Goal: Check status: Check status

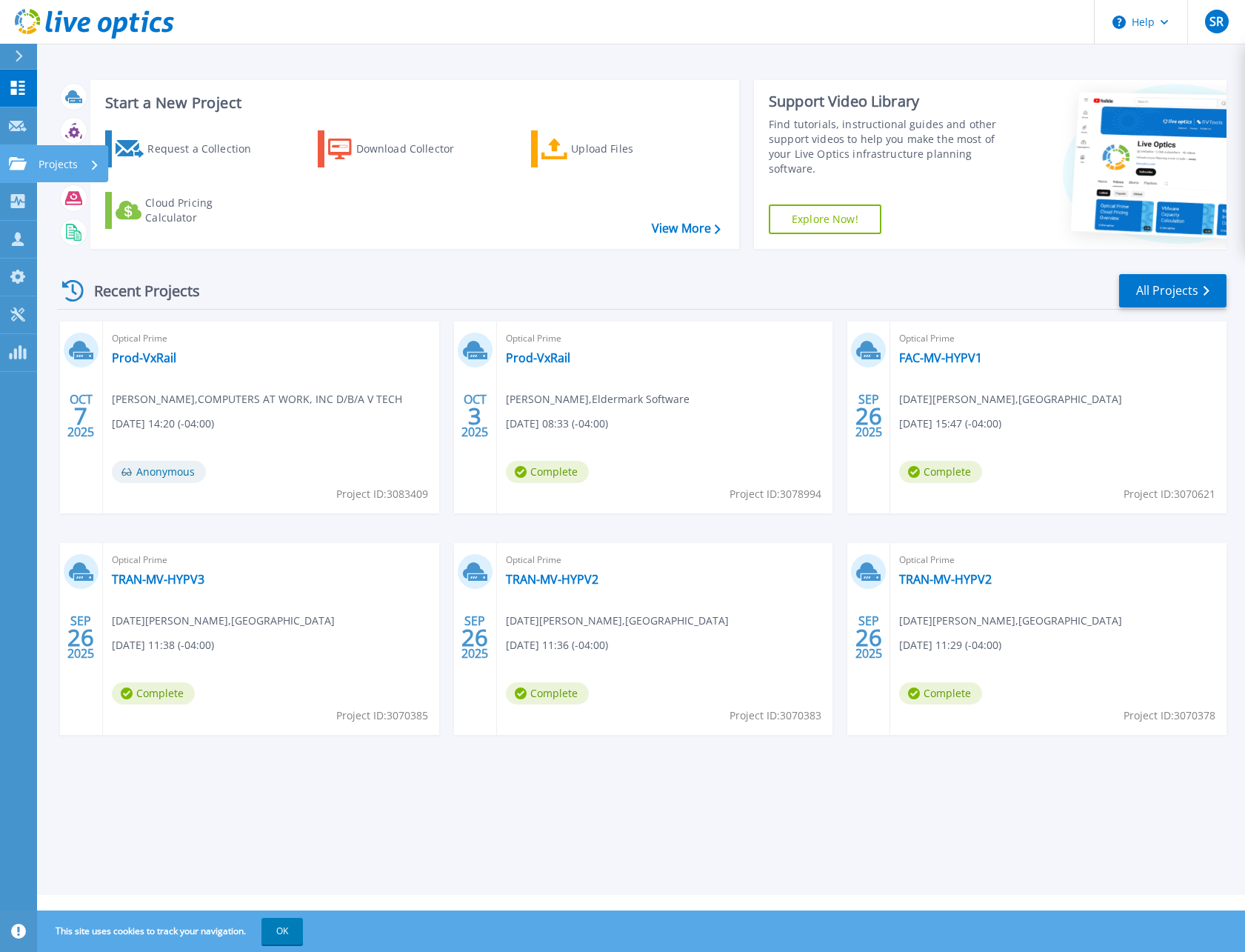
click at [20, 169] on icon at bounding box center [17, 163] width 18 height 13
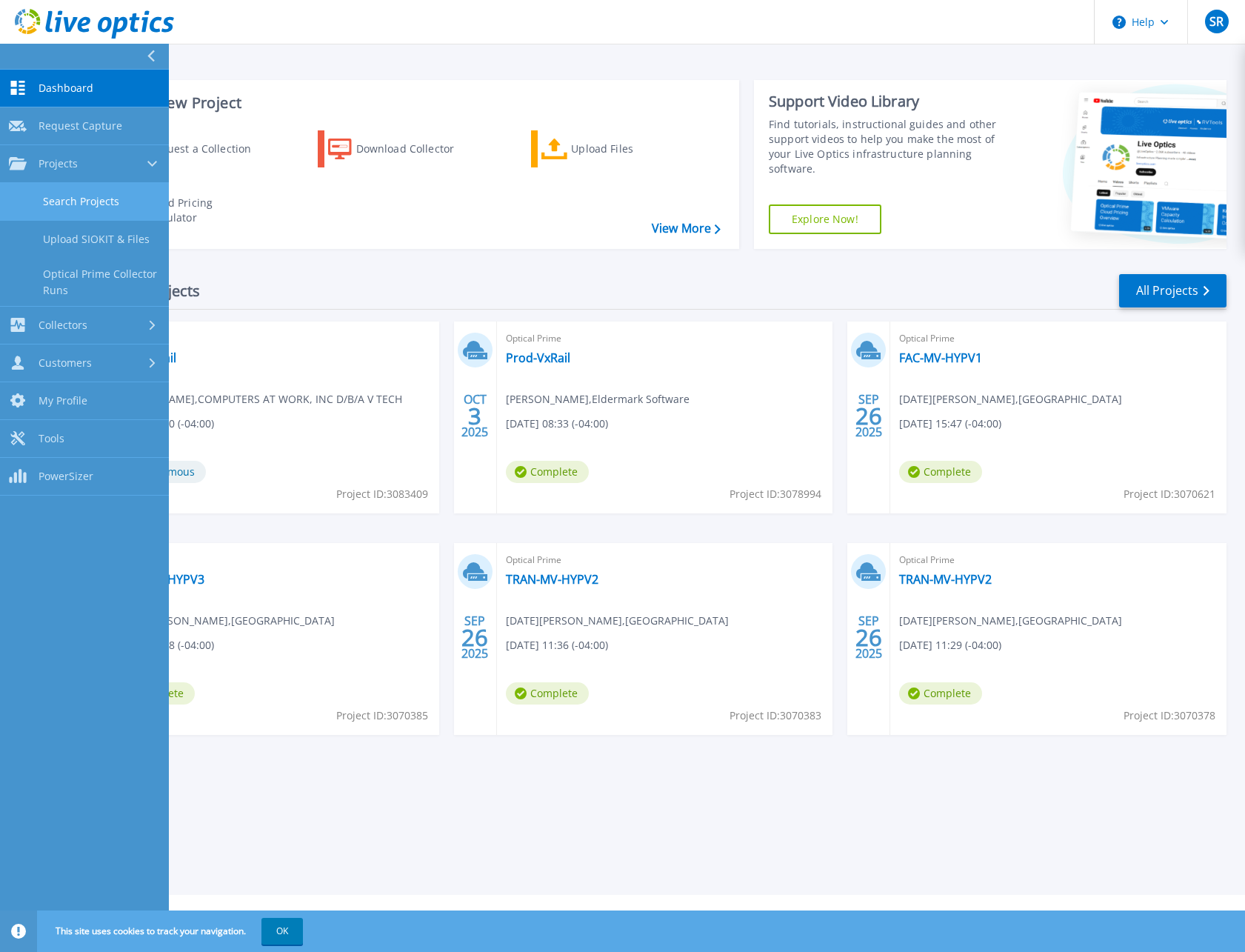
click at [58, 197] on link "Search Projects" at bounding box center [84, 202] width 169 height 38
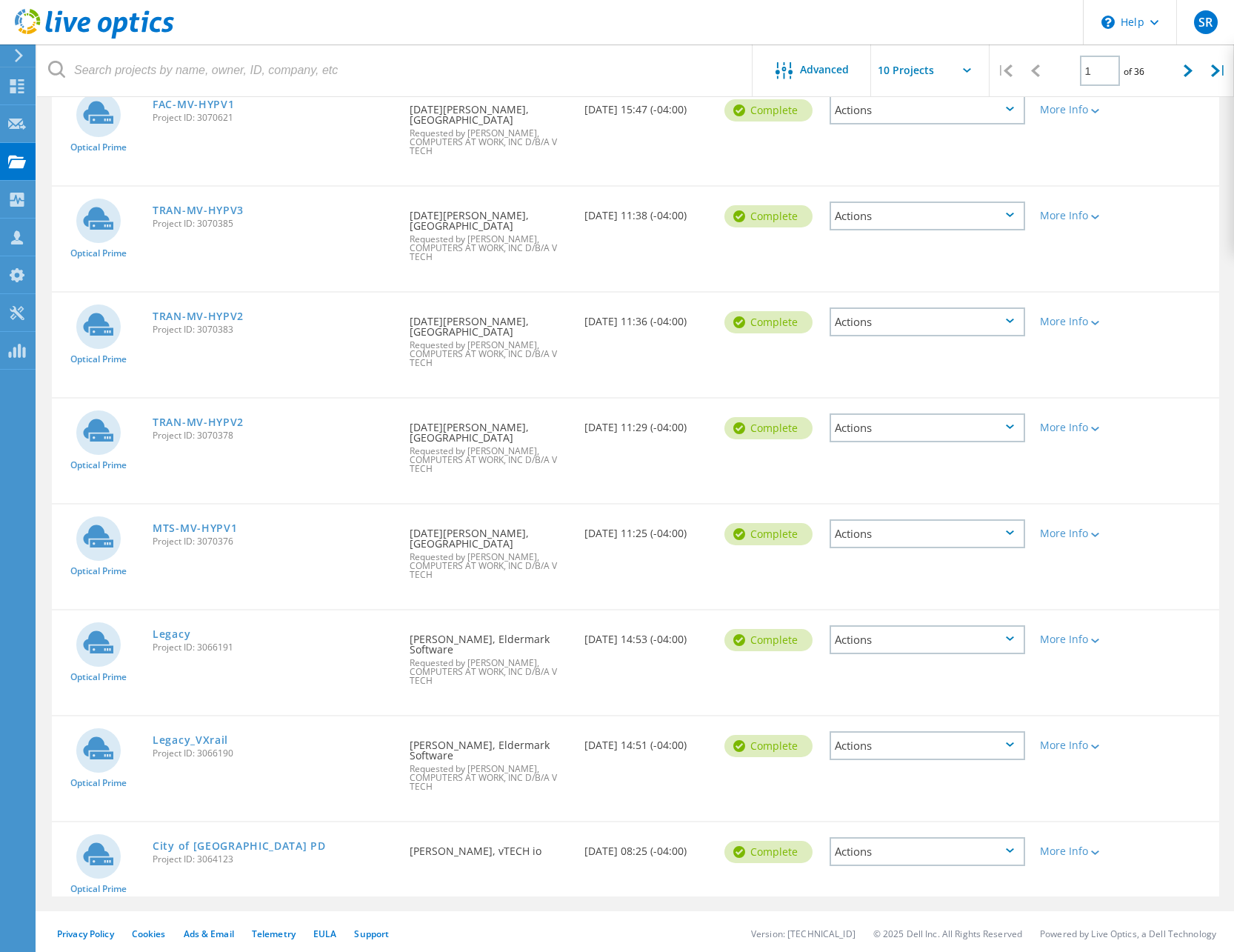
scroll to position [378, 0]
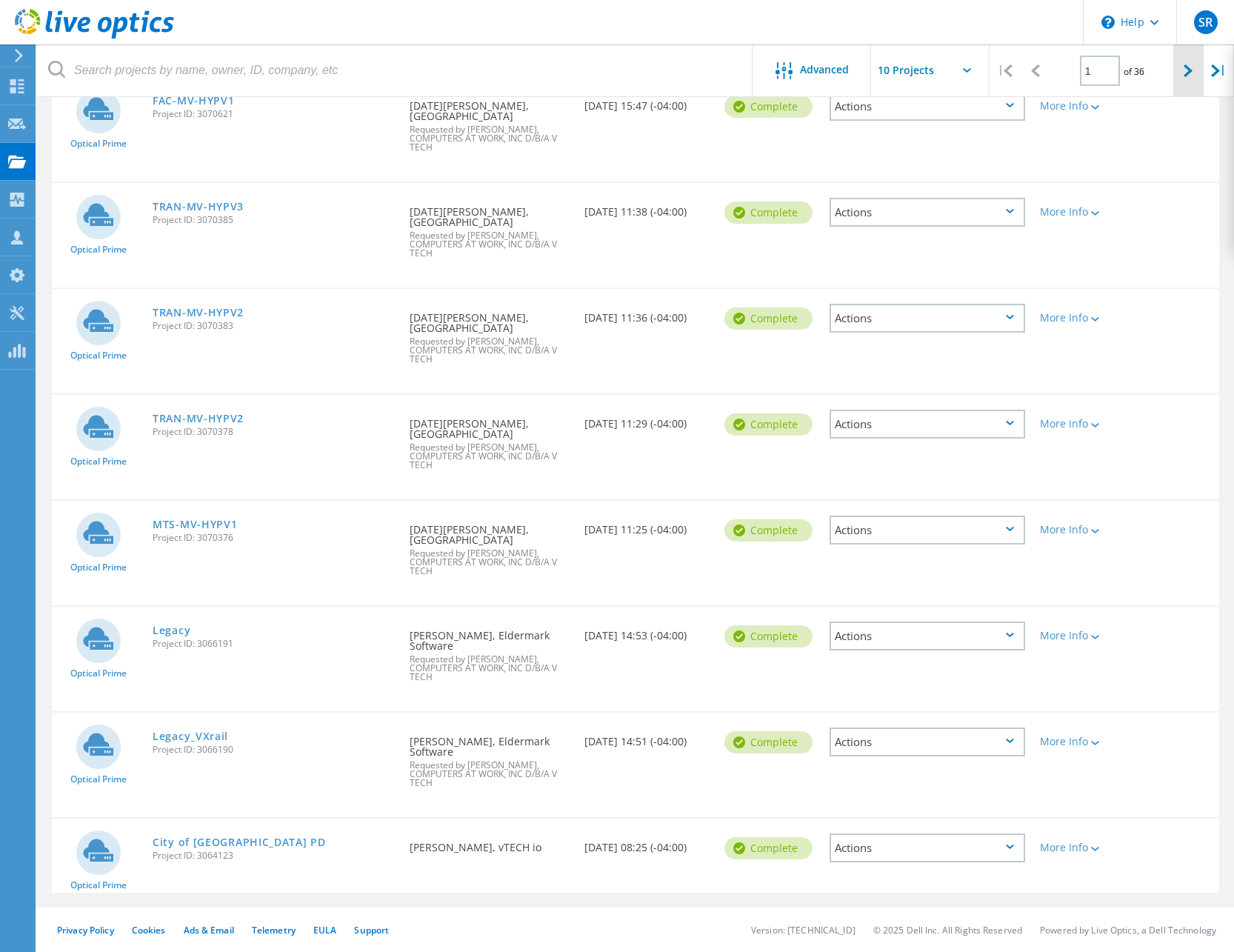
click at [1185, 78] on div at bounding box center [1188, 70] width 30 height 53
type input "2"
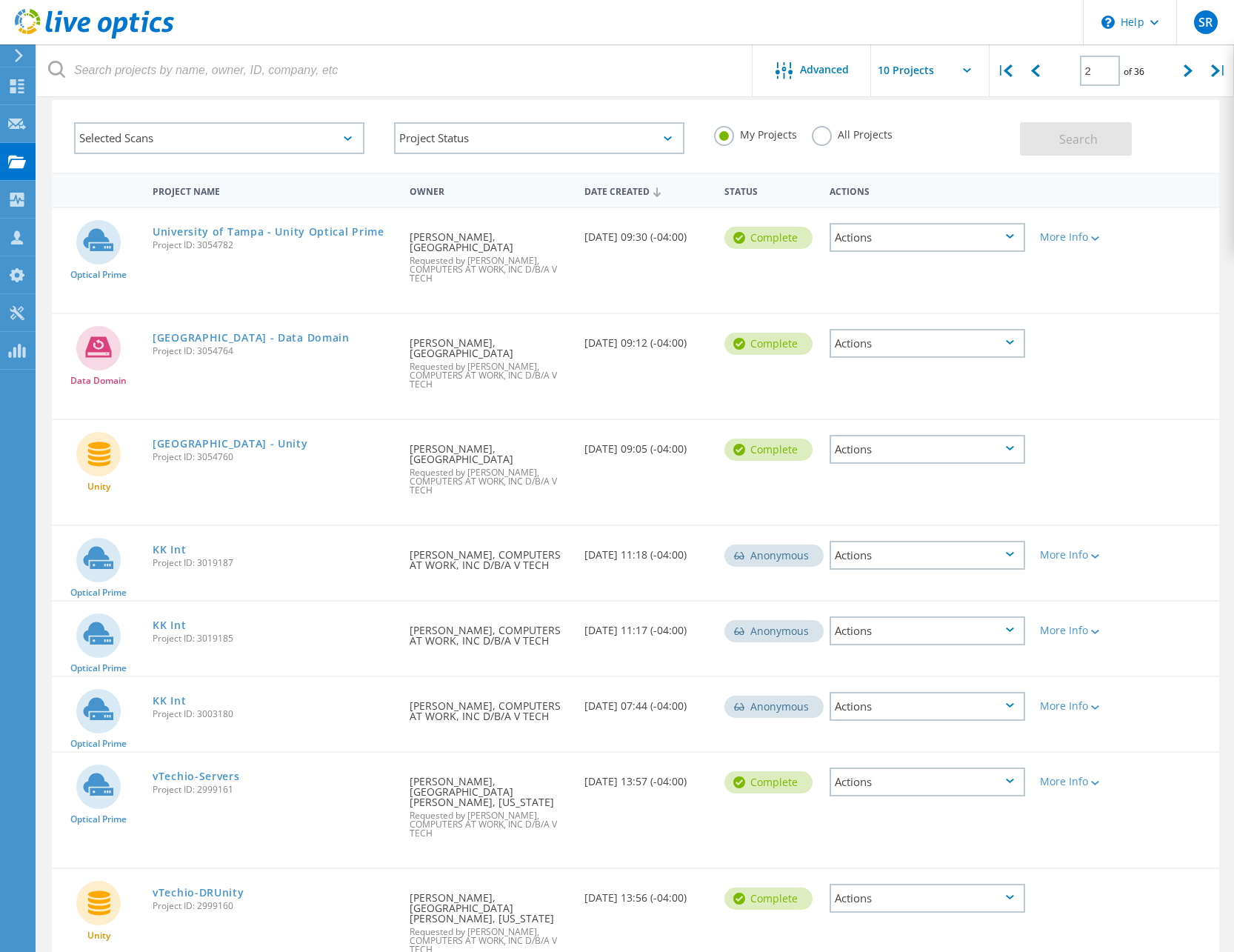
scroll to position [0, 0]
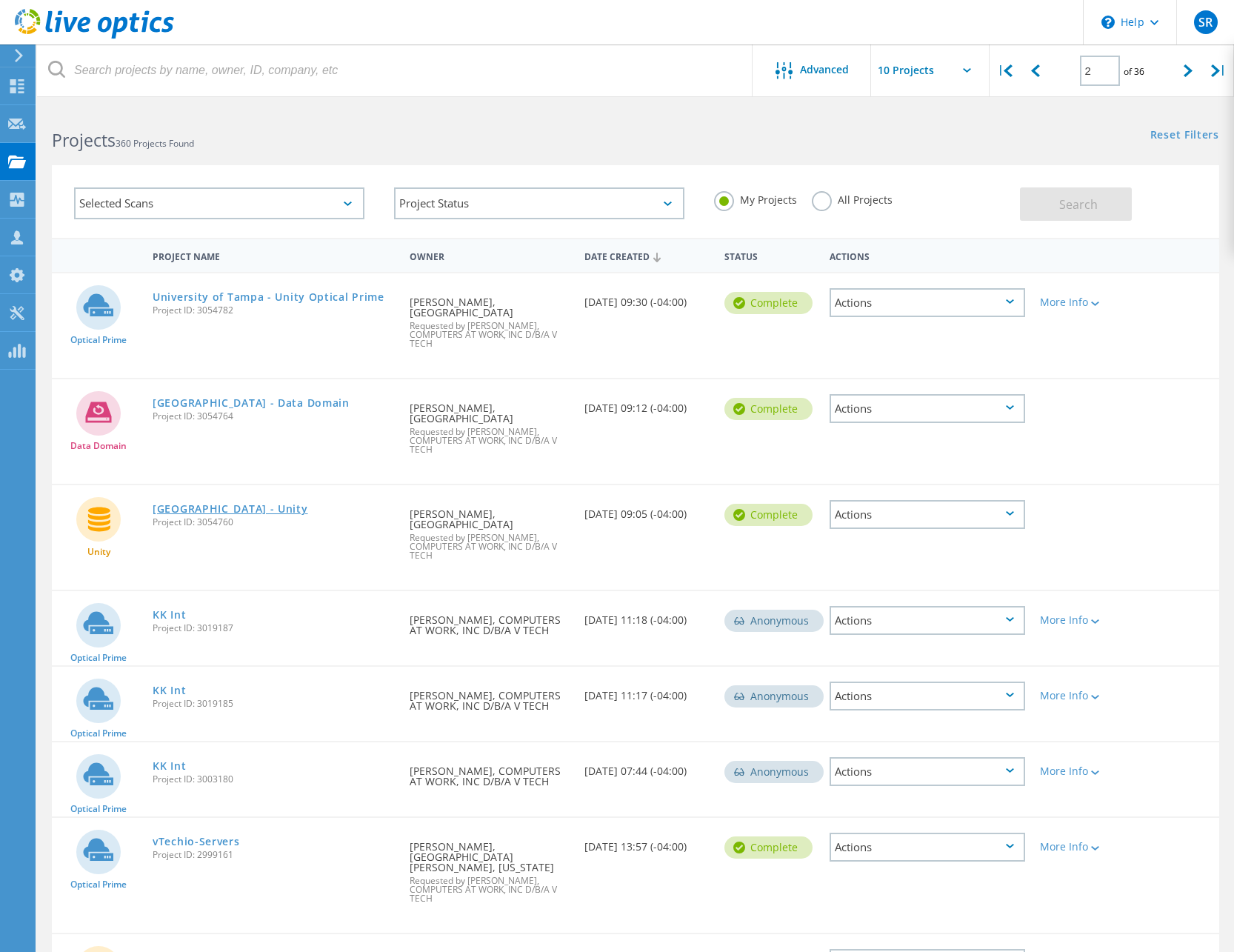
click at [257, 505] on link "University of Tampa - Unity" at bounding box center [230, 509] width 156 height 10
click at [356, 300] on link "University of Tampa - Unity Optical Prime" at bounding box center [268, 297] width 232 height 10
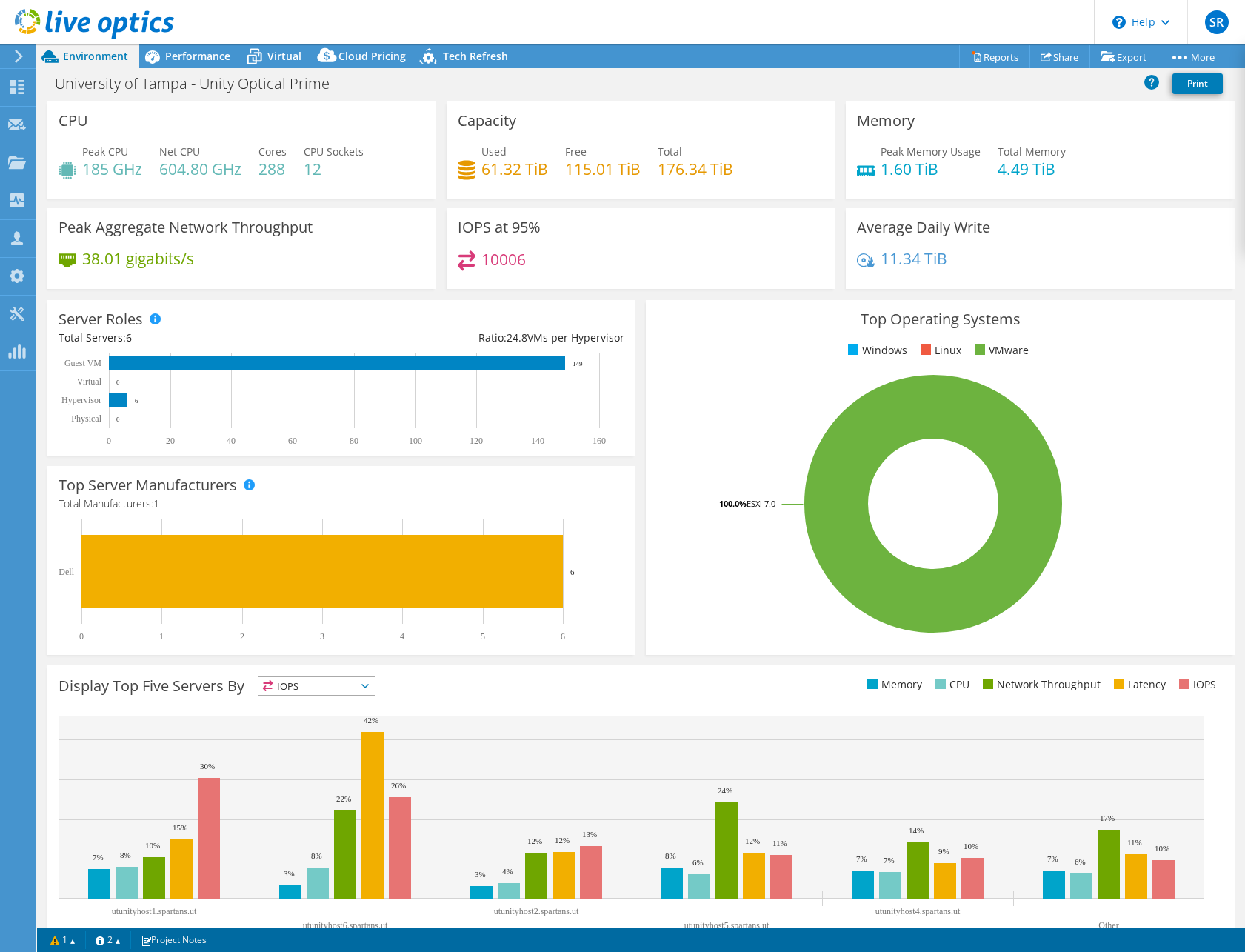
select select "USD"
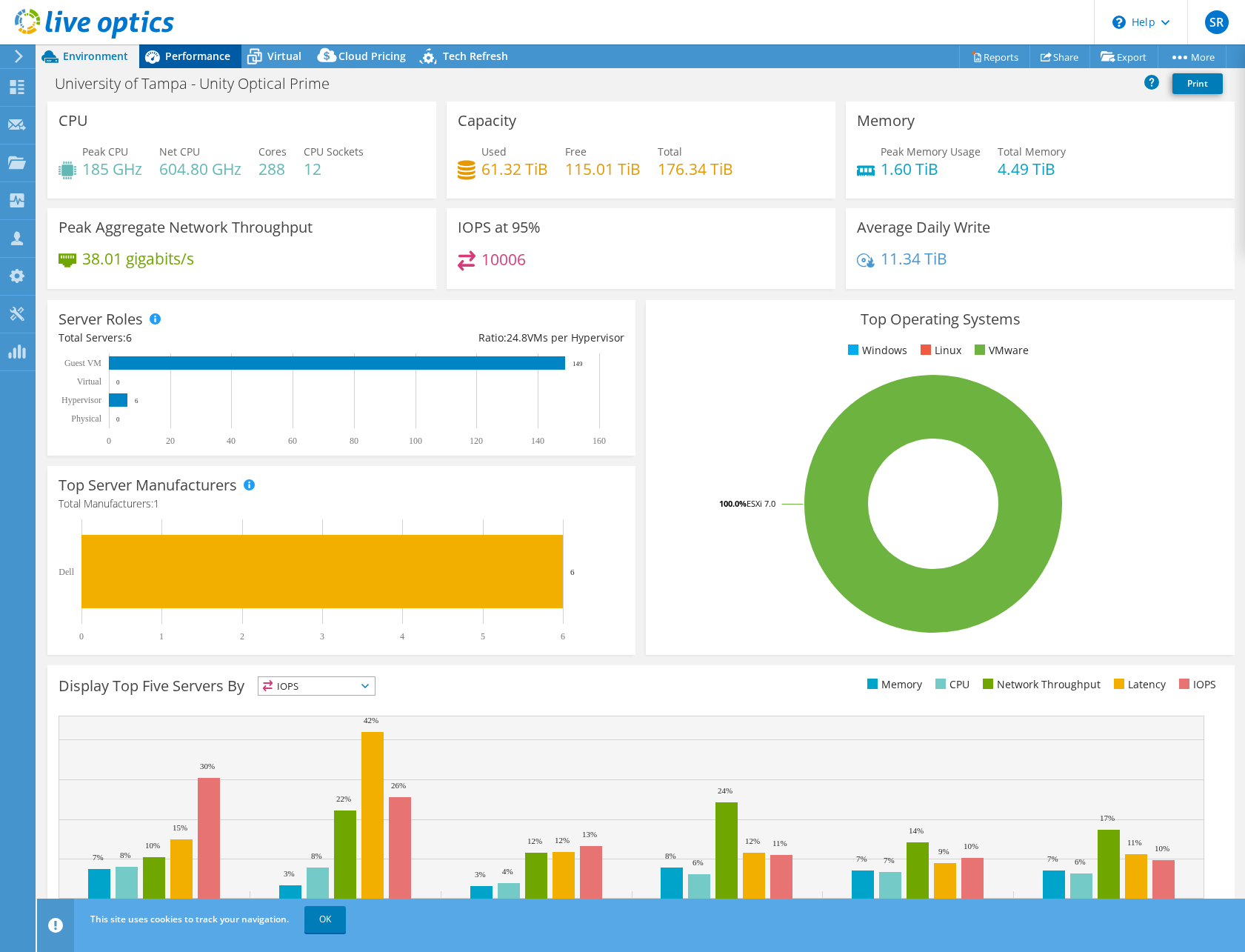
click at [169, 53] on span "Performance" at bounding box center [197, 56] width 65 height 14
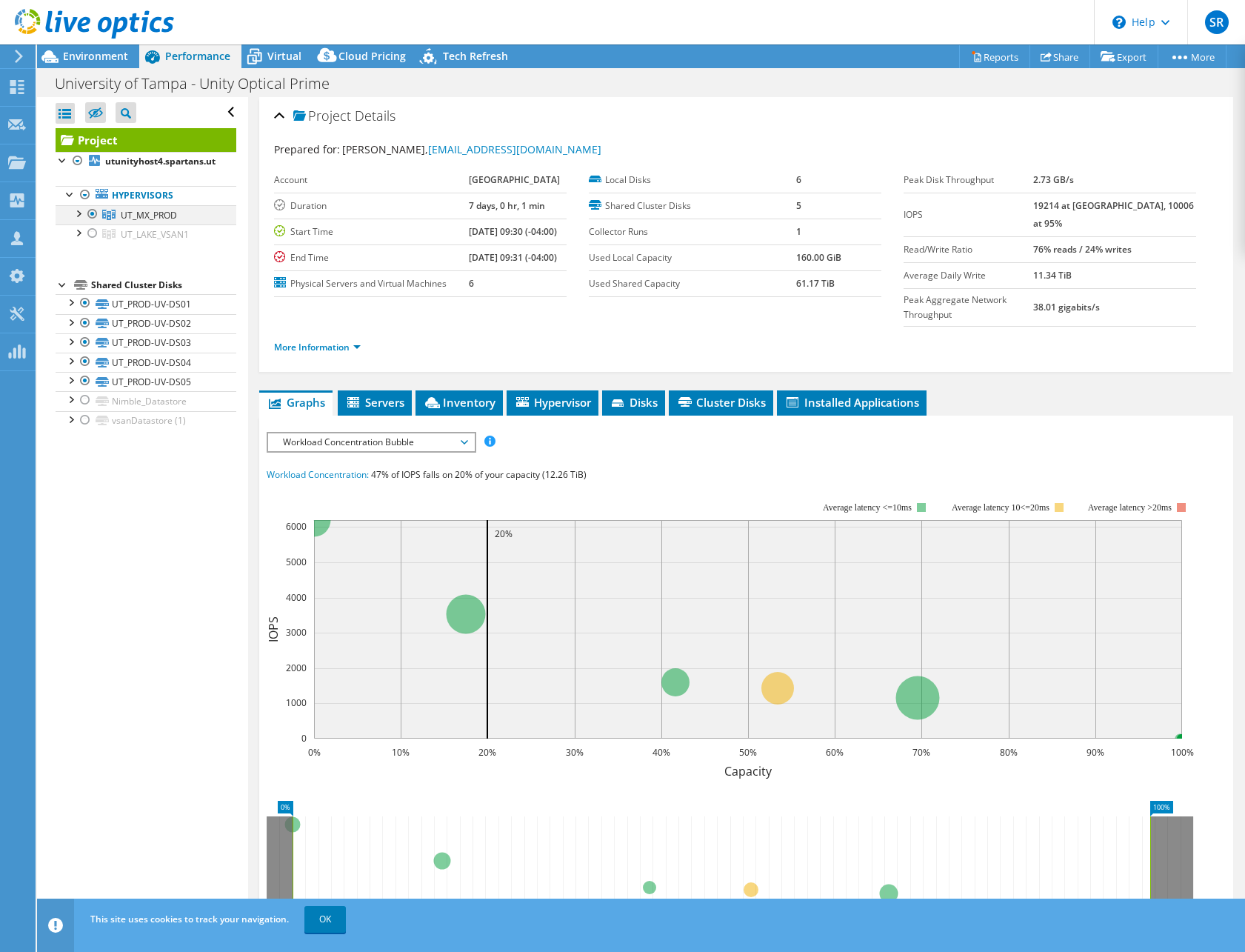
click at [80, 219] on div at bounding box center [77, 212] width 14 height 14
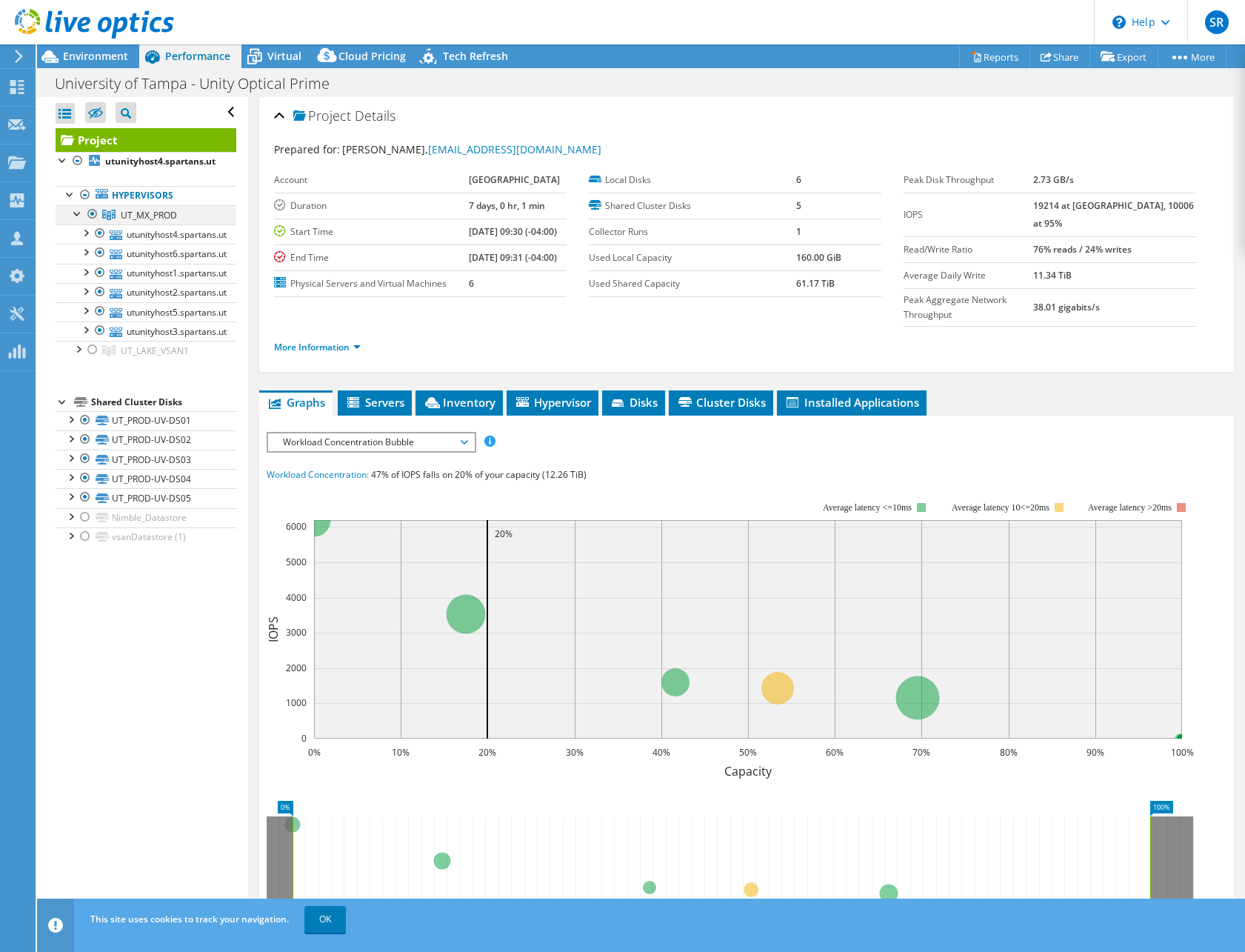
click at [77, 214] on div at bounding box center [77, 212] width 14 height 14
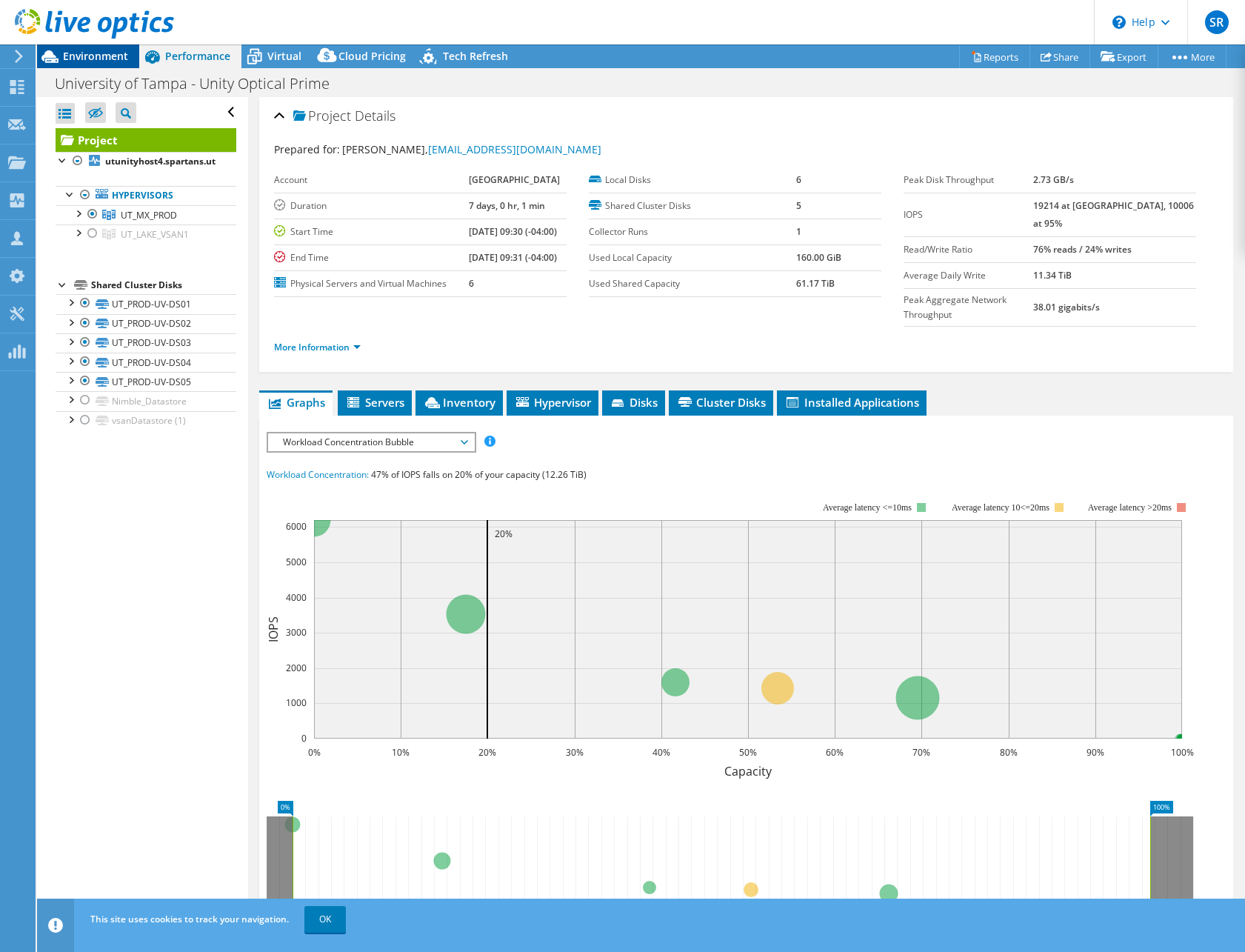
click at [103, 59] on span "Environment" at bounding box center [95, 56] width 65 height 14
